Goal: Task Accomplishment & Management: Manage account settings

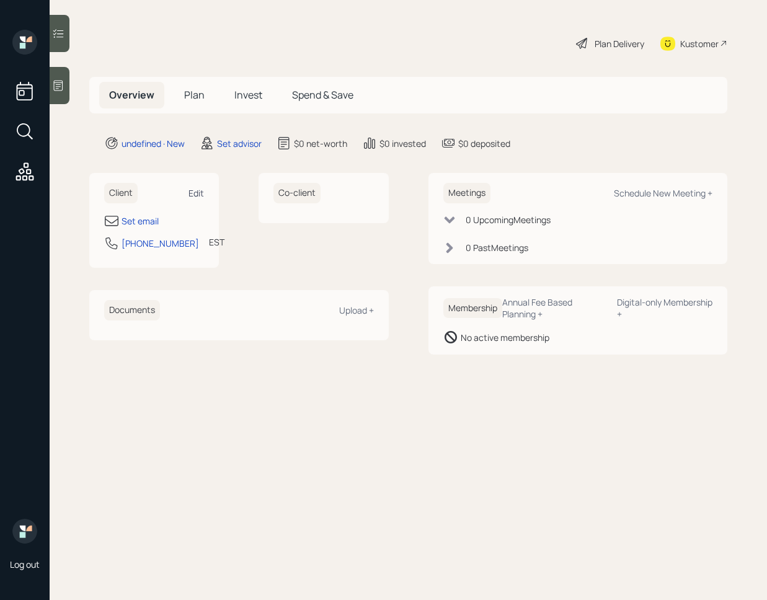
click at [198, 196] on div "Edit" at bounding box center [197, 193] width 16 height 12
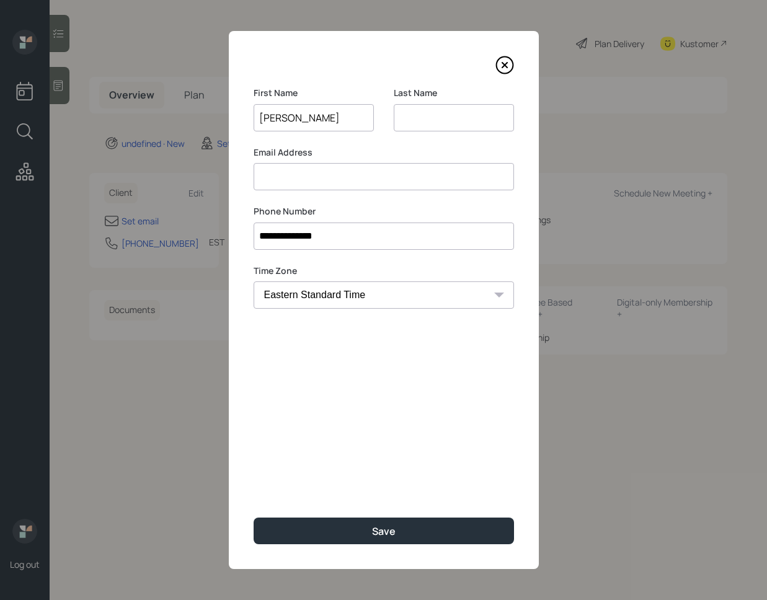
type input "[PERSON_NAME]"
type input "W"
click at [324, 192] on div "**********" at bounding box center [384, 300] width 310 height 538
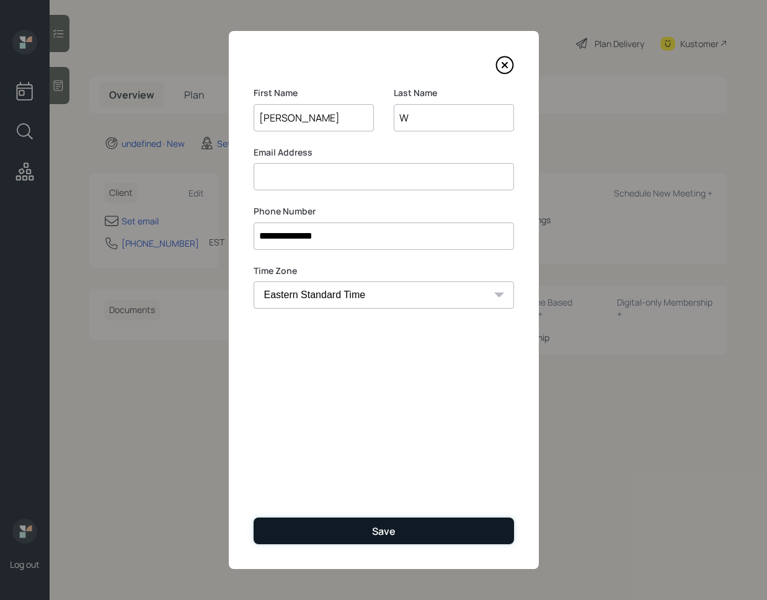
click at [367, 537] on button "Save" at bounding box center [384, 531] width 261 height 27
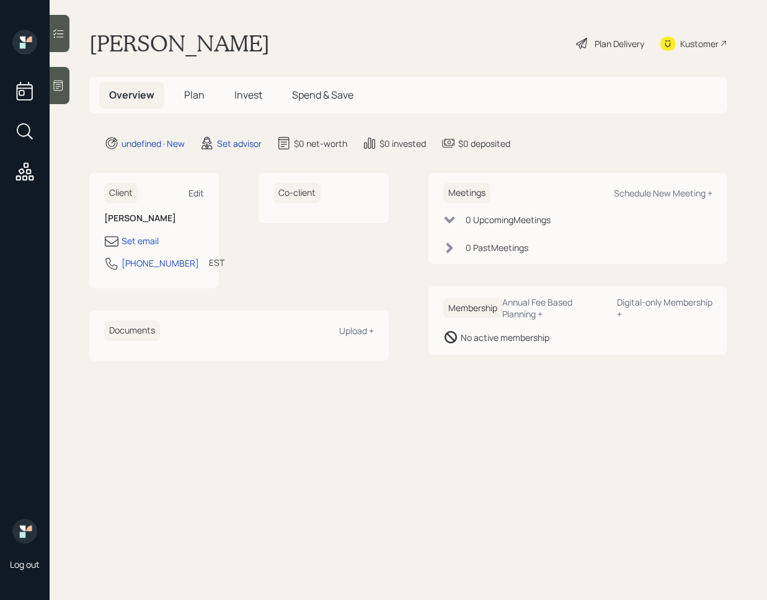
click at [193, 189] on div "Edit" at bounding box center [197, 193] width 16 height 12
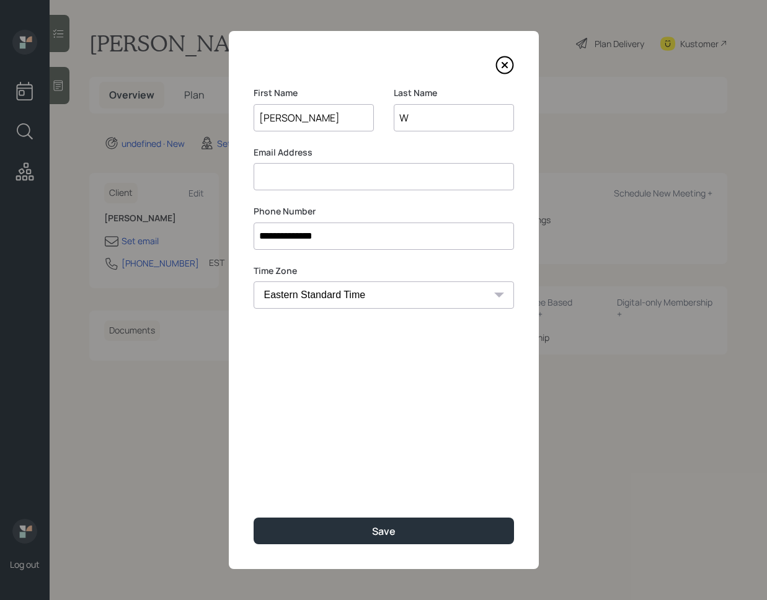
click at [346, 179] on input at bounding box center [384, 176] width 261 height 27
click at [334, 185] on input at bounding box center [384, 176] width 261 height 27
type input "[PERSON_NAME][EMAIL_ADDRESS][PERSON_NAME][DOMAIN_NAME]"
click at [330, 117] on input "[PERSON_NAME]" at bounding box center [314, 117] width 120 height 27
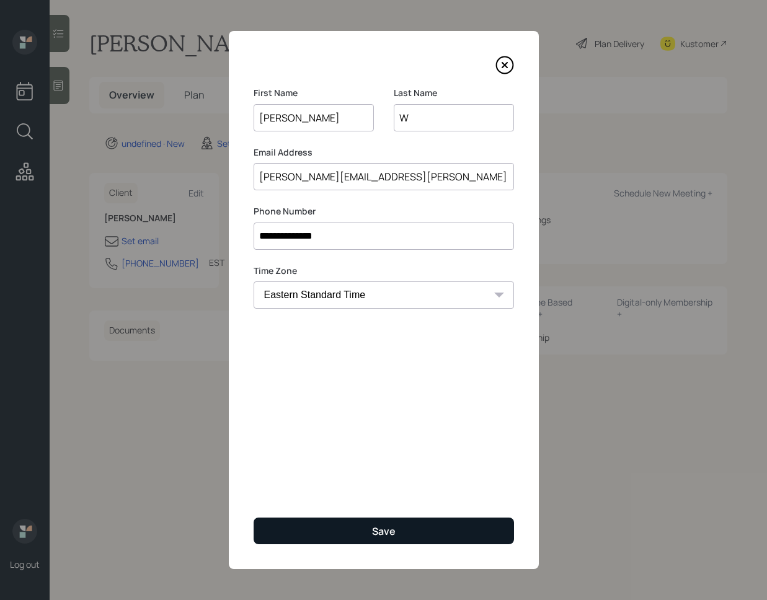
type input "[PERSON_NAME]"
click at [442, 532] on button "Save" at bounding box center [384, 531] width 261 height 27
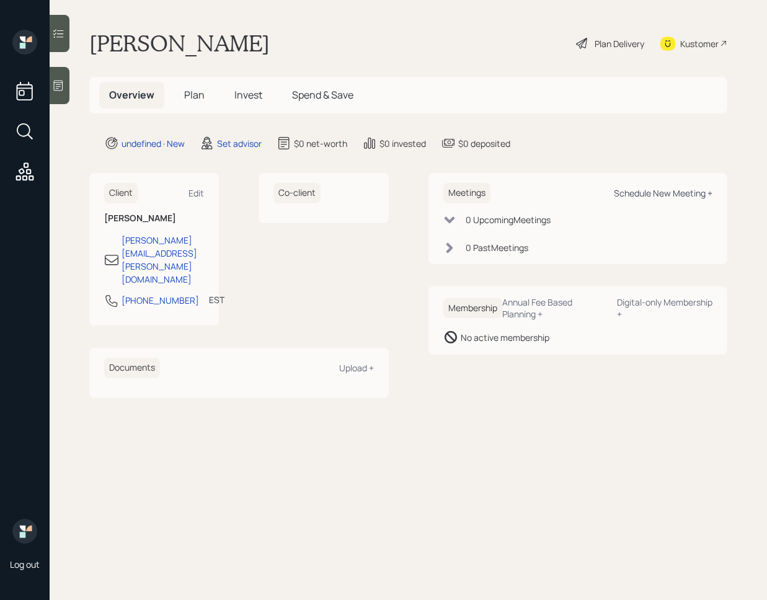
click at [651, 192] on div "Schedule New Meeting +" at bounding box center [663, 193] width 99 height 12
select select "round-[PERSON_NAME]"
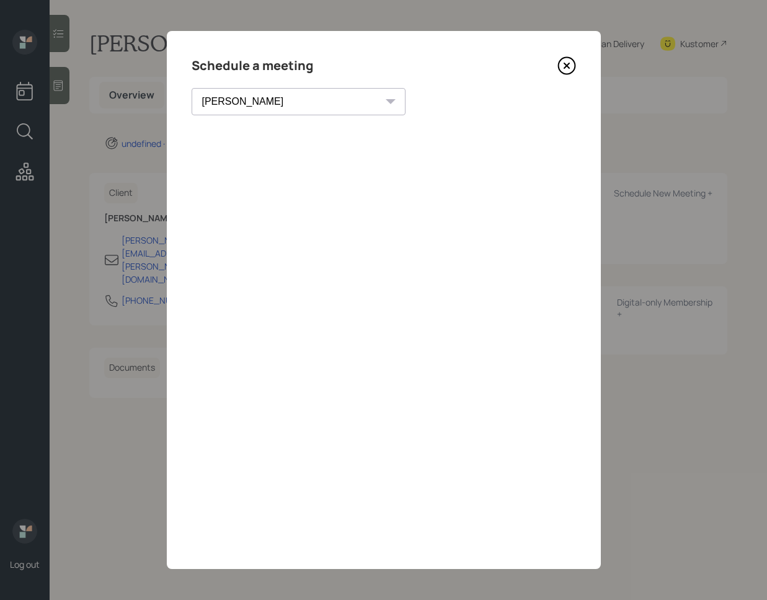
click at [563, 66] on icon at bounding box center [567, 65] width 19 height 19
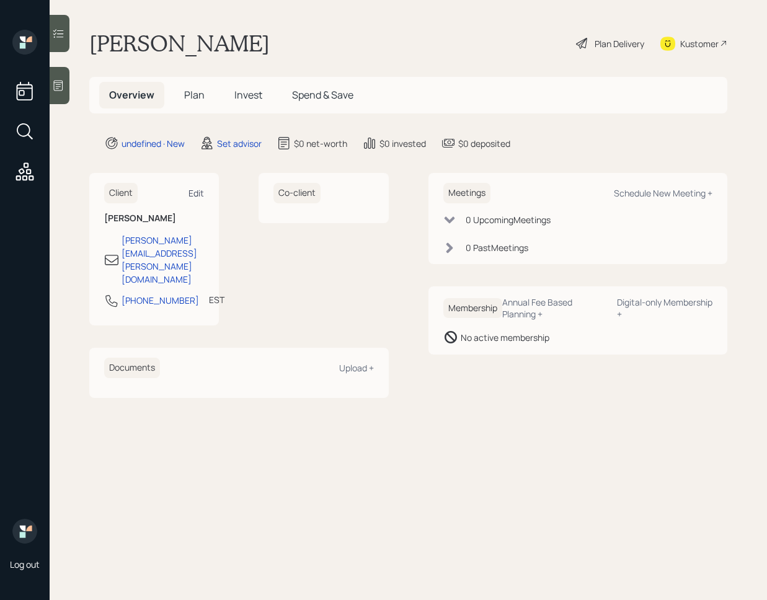
click at [197, 187] on div "Edit" at bounding box center [197, 193] width 16 height 12
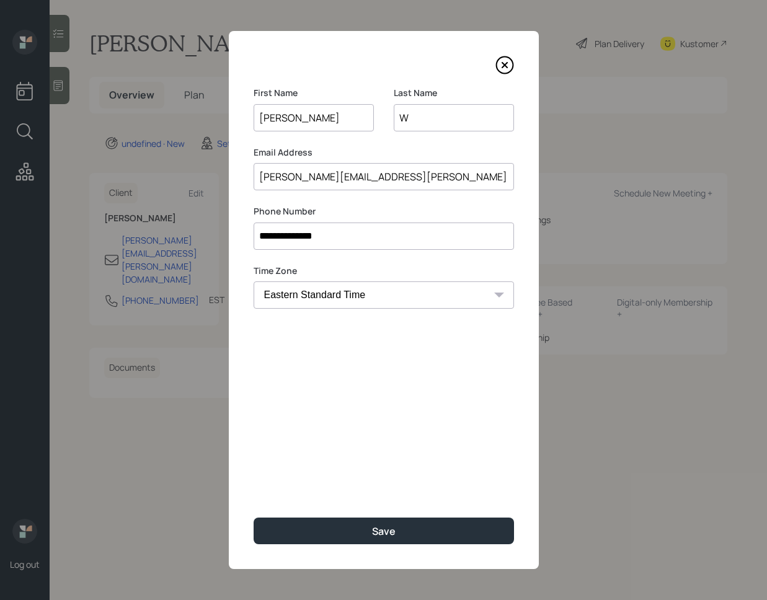
click at [339, 178] on input "[PERSON_NAME][EMAIL_ADDRESS][PERSON_NAME][DOMAIN_NAME]" at bounding box center [384, 176] width 261 height 27
type input "[PERSON_NAME][EMAIL_ADDRESS][PERSON_NAME][DOMAIN_NAME]"
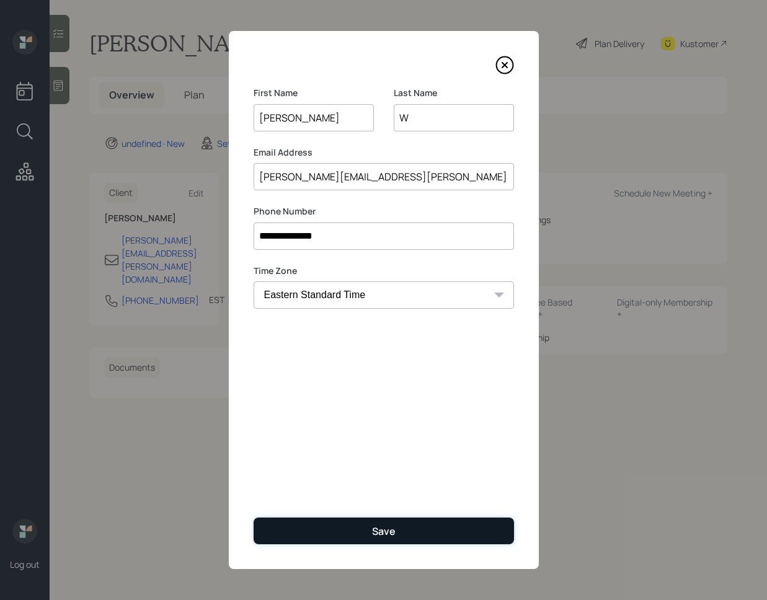
click at [359, 537] on button "Save" at bounding box center [384, 531] width 261 height 27
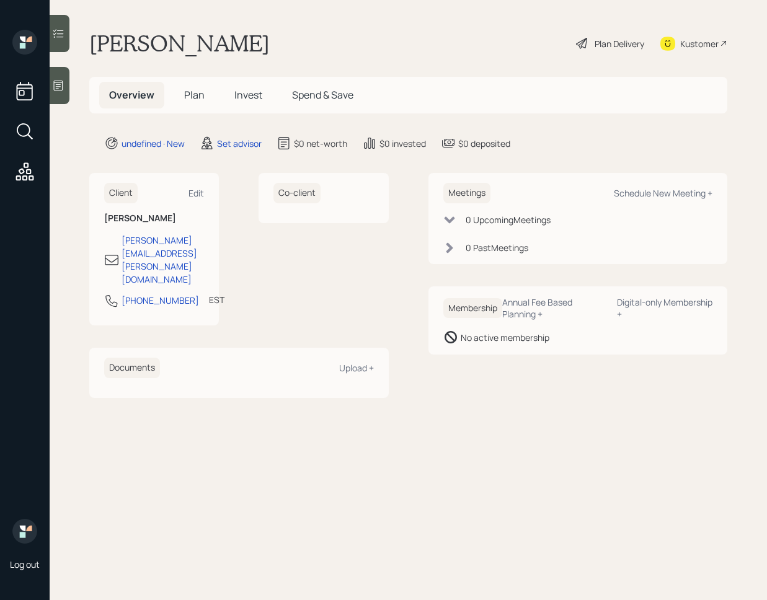
click at [53, 82] on icon at bounding box center [58, 85] width 12 height 12
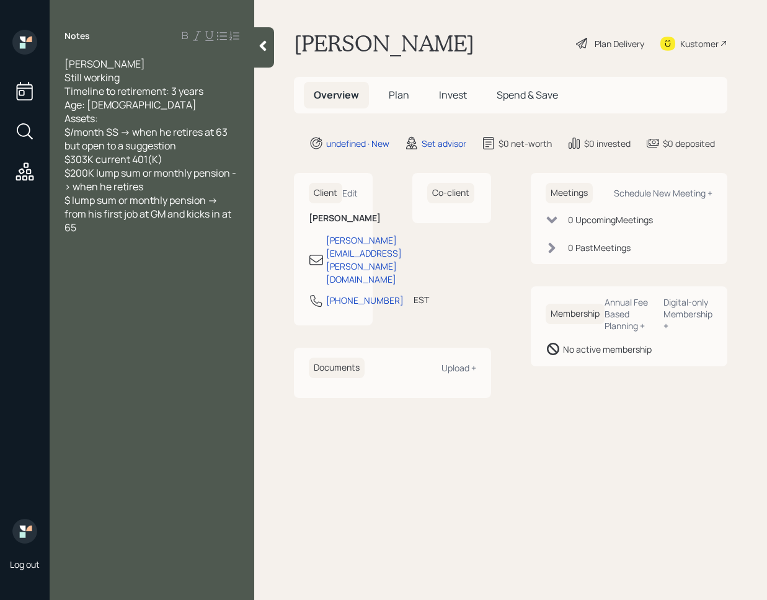
click at [269, 45] on icon at bounding box center [263, 46] width 12 height 12
